Goal: Information Seeking & Learning: Understand process/instructions

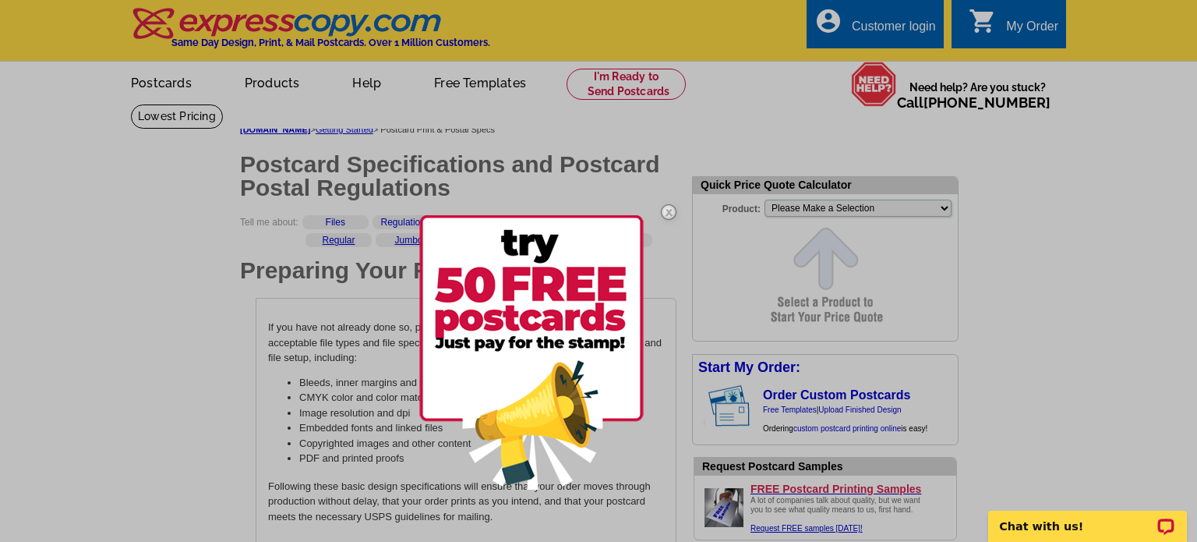
click at [669, 213] on img at bounding box center [668, 211] width 45 height 45
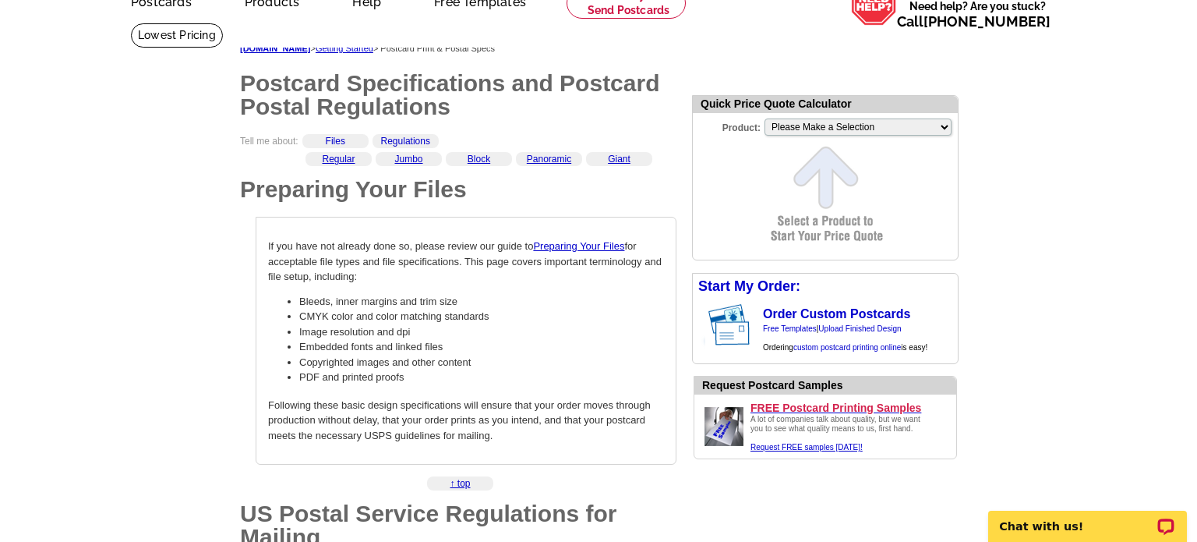
scroll to position [87, 0]
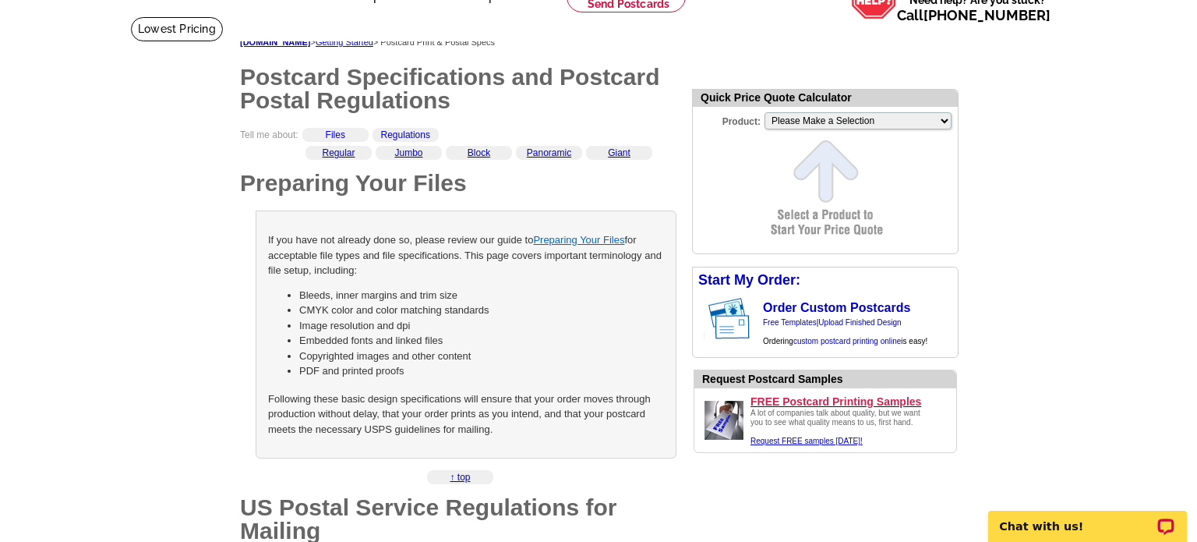
click at [585, 237] on link "Preparing Your Files" at bounding box center [578, 240] width 91 height 12
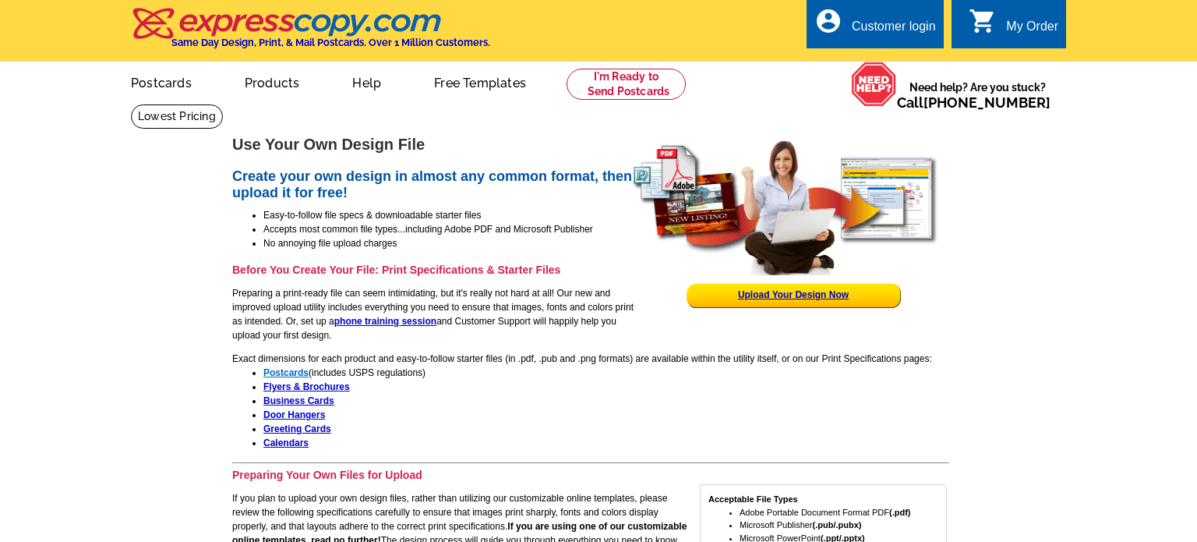
click at [285, 367] on strong "Postcards" at bounding box center [285, 372] width 45 height 11
